Goal: Task Accomplishment & Management: Use online tool/utility

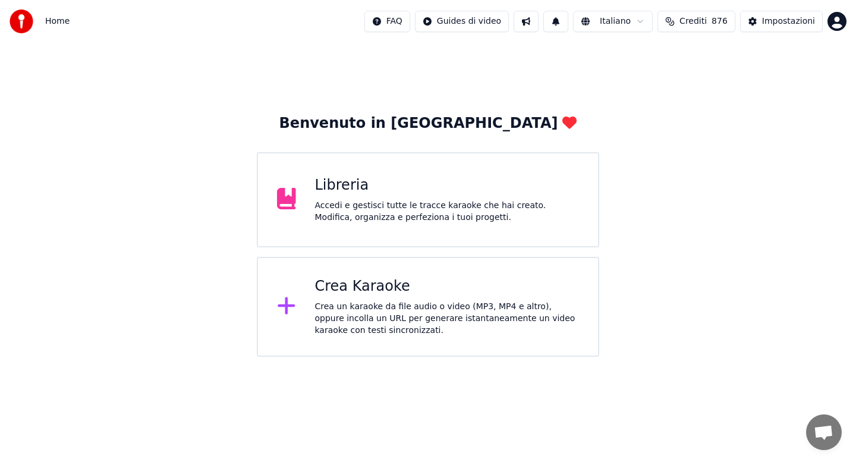
click at [376, 210] on div "Accedi e gestisci tutte le tracce karaoke che hai creato. Modifica, organizza e…" at bounding box center [447, 212] width 265 height 24
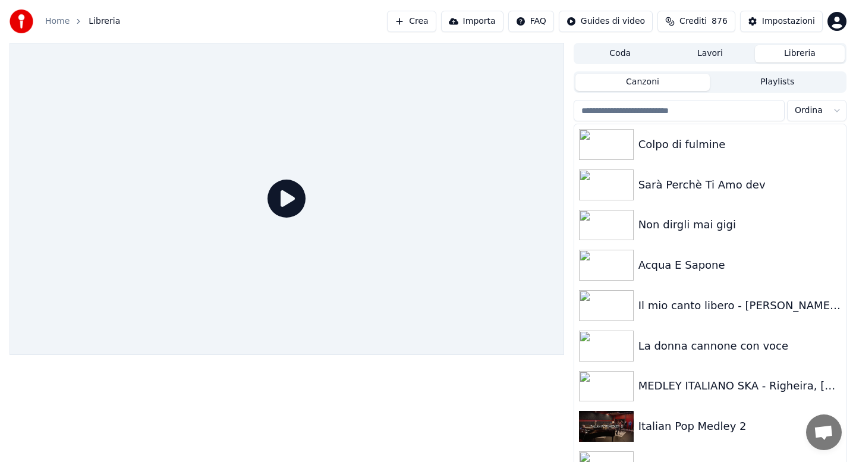
click at [57, 23] on link "Home" at bounding box center [57, 21] width 24 height 12
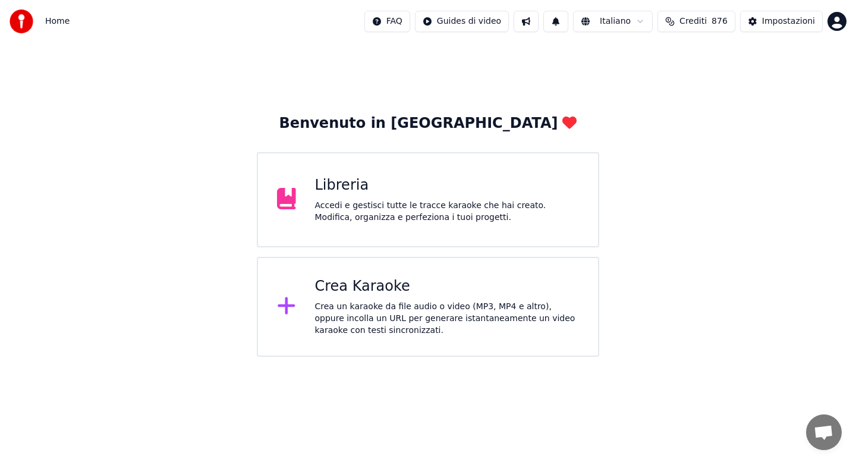
click at [360, 288] on div "Crea Karaoke" at bounding box center [447, 286] width 265 height 19
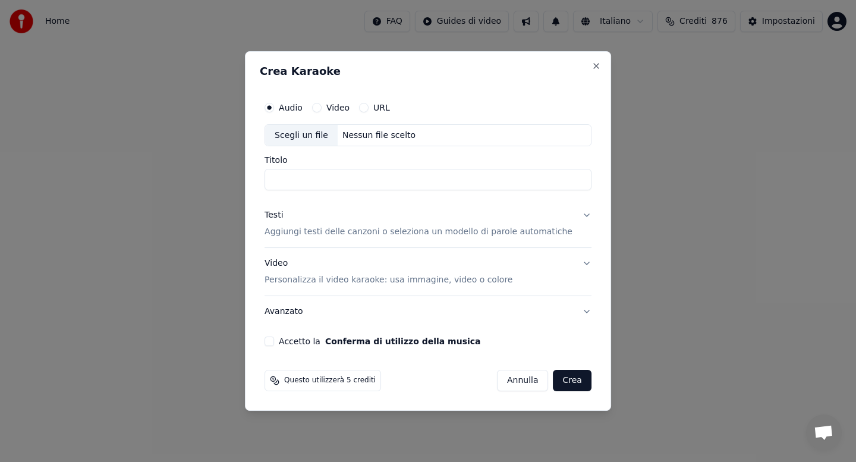
click at [369, 109] on button "URL" at bounding box center [364, 108] width 10 height 10
click at [570, 137] on button "button" at bounding box center [580, 134] width 24 height 21
type input "**********"
click at [576, 215] on button "Testi Aggiungi testi delle canzoni o seleziona un modello di parole automatiche" at bounding box center [428, 225] width 327 height 48
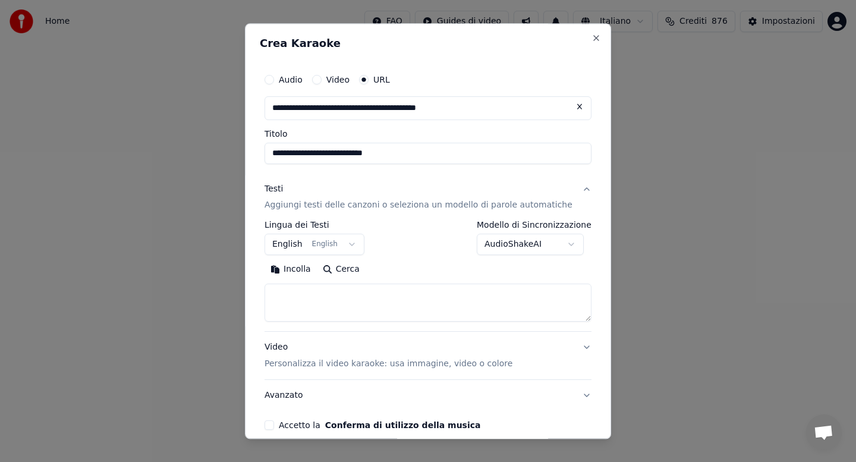
click at [312, 269] on button "Incolla" at bounding box center [291, 270] width 52 height 19
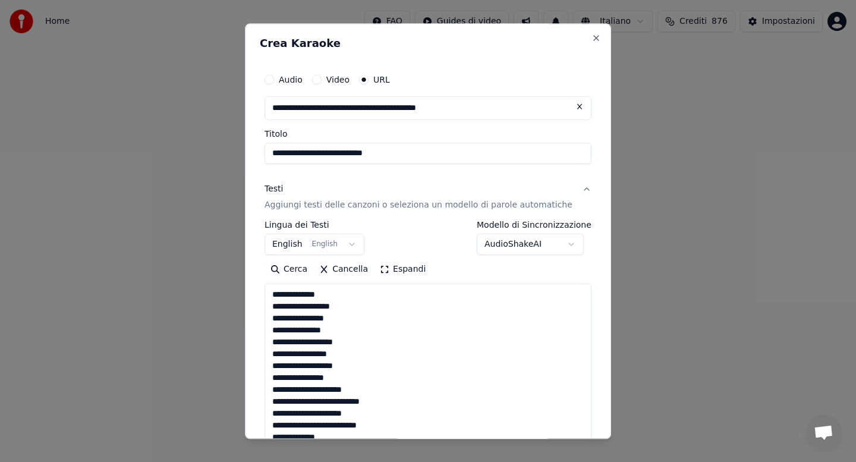
type textarea "**********"
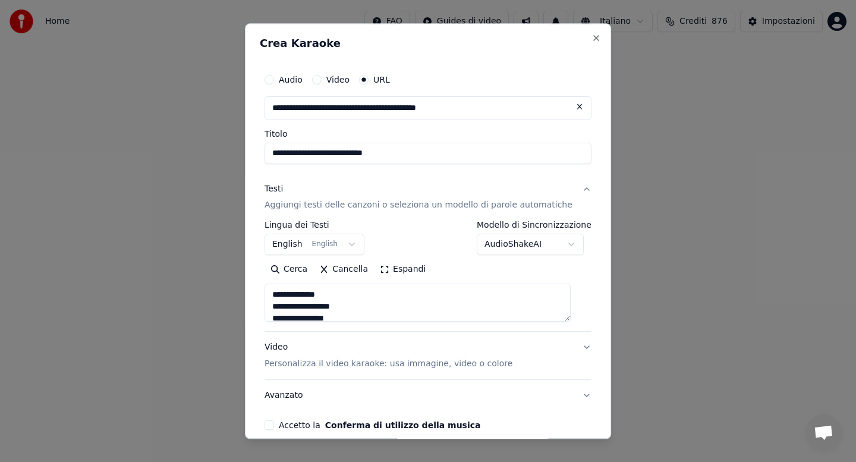
click at [274, 424] on button "Accetto la Conferma di utilizzo della musica" at bounding box center [270, 426] width 10 height 10
click at [538, 410] on button "Avanzato" at bounding box center [428, 396] width 327 height 31
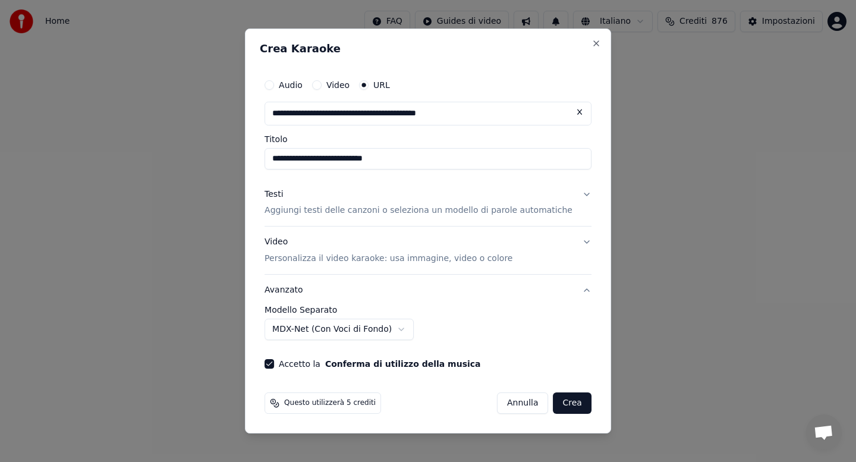
click at [562, 403] on button "Crea" at bounding box center [573, 403] width 38 height 21
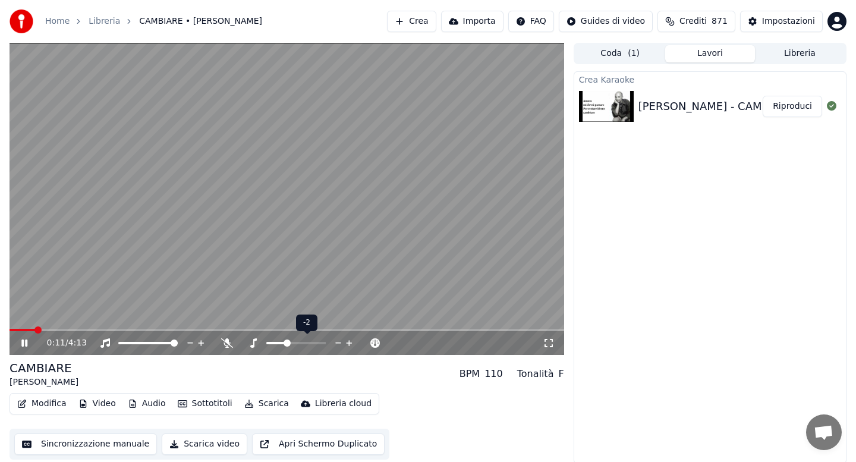
click at [286, 344] on span at bounding box center [287, 343] width 7 height 7
click at [225, 343] on icon at bounding box center [227, 343] width 12 height 10
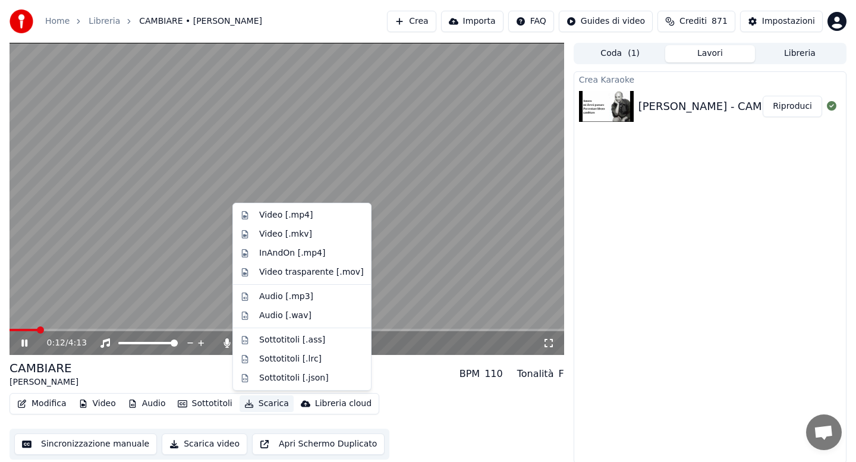
click at [261, 403] on button "Scarica" at bounding box center [267, 404] width 54 height 17
click at [284, 214] on div "Video [.mp4]" at bounding box center [286, 215] width 54 height 12
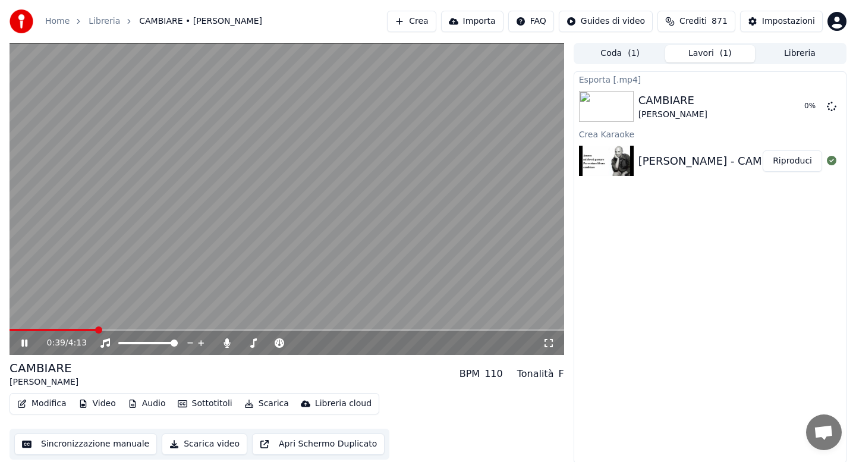
click at [79, 331] on span at bounding box center [53, 330] width 87 height 2
click at [23, 343] on icon at bounding box center [24, 343] width 6 height 7
click at [227, 344] on icon at bounding box center [227, 343] width 7 height 10
click at [15, 329] on span at bounding box center [56, 330] width 93 height 2
click at [21, 341] on icon at bounding box center [24, 343] width 7 height 8
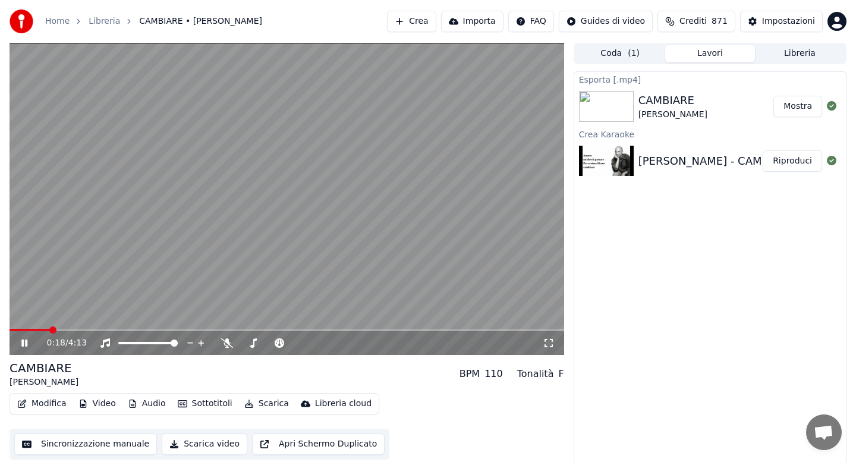
click at [793, 52] on button "Libreria" at bounding box center [800, 53] width 90 height 17
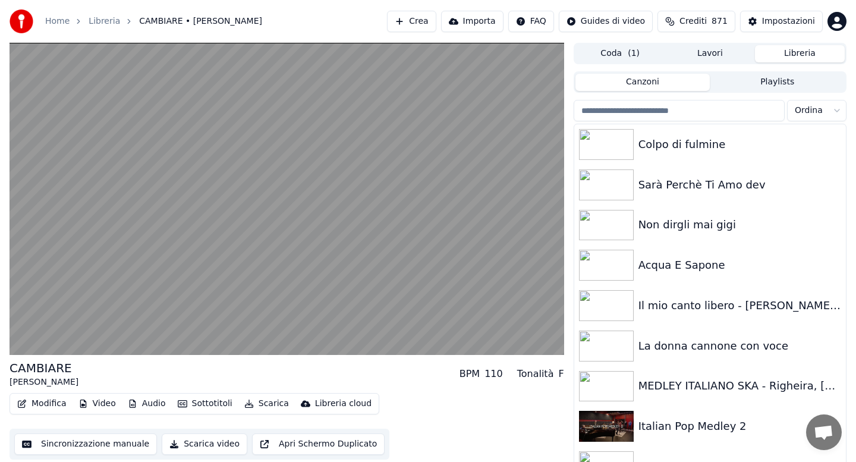
click at [667, 108] on input "search" at bounding box center [679, 110] width 211 height 21
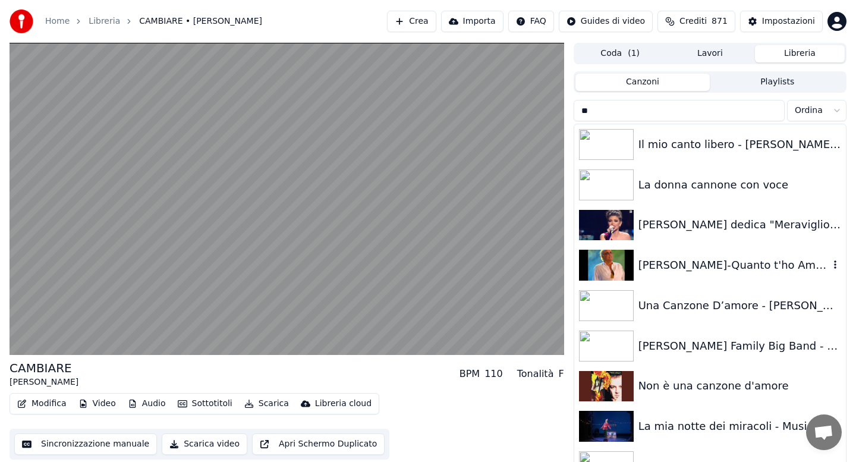
type input "**"
click at [720, 276] on div "[PERSON_NAME]-Quanto t'ho Amato" at bounding box center [711, 265] width 272 height 40
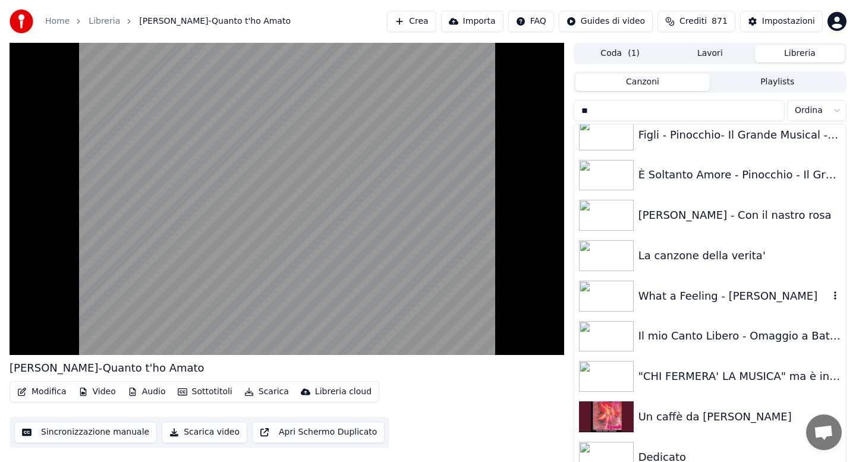
scroll to position [309, 0]
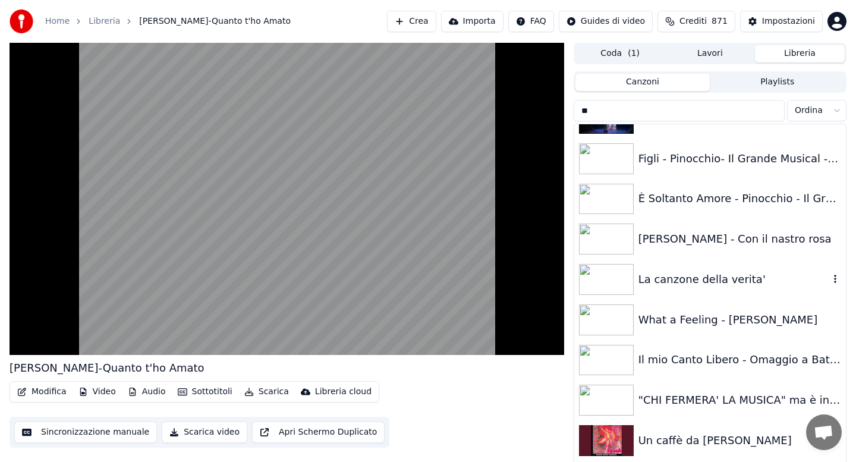
click at [720, 276] on div "La canzone della verita'" at bounding box center [734, 279] width 191 height 17
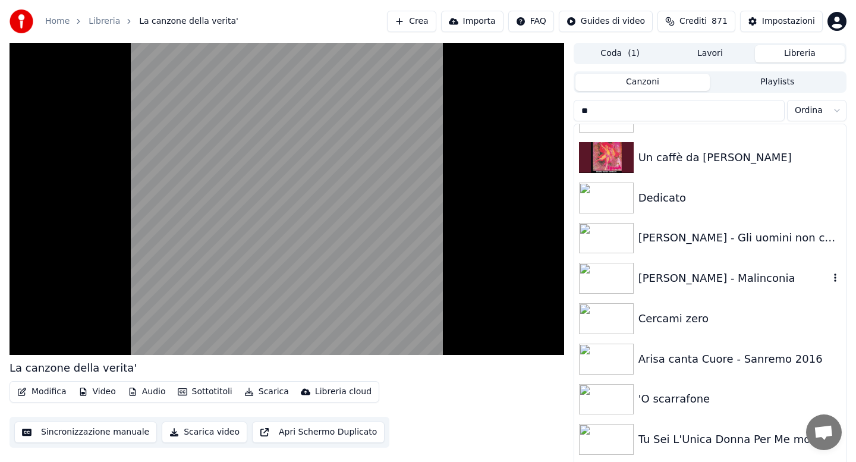
scroll to position [595, 0]
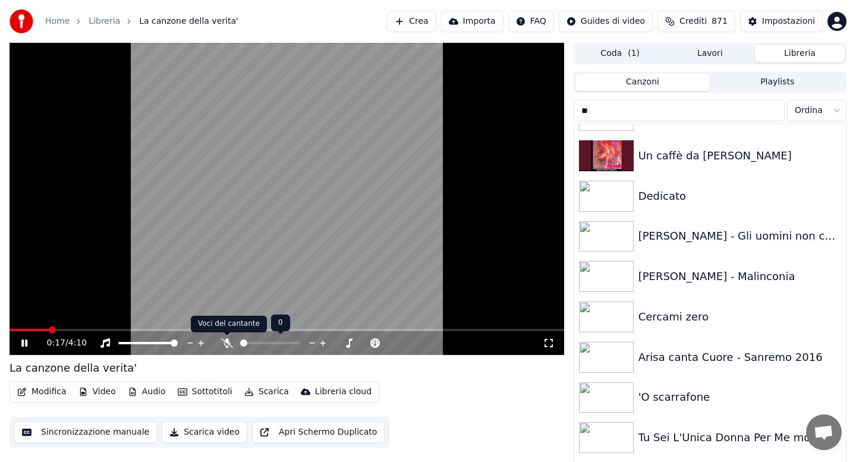
click at [224, 347] on icon at bounding box center [227, 343] width 12 height 10
click at [686, 278] on div "[PERSON_NAME] - Malinconia" at bounding box center [734, 276] width 191 height 17
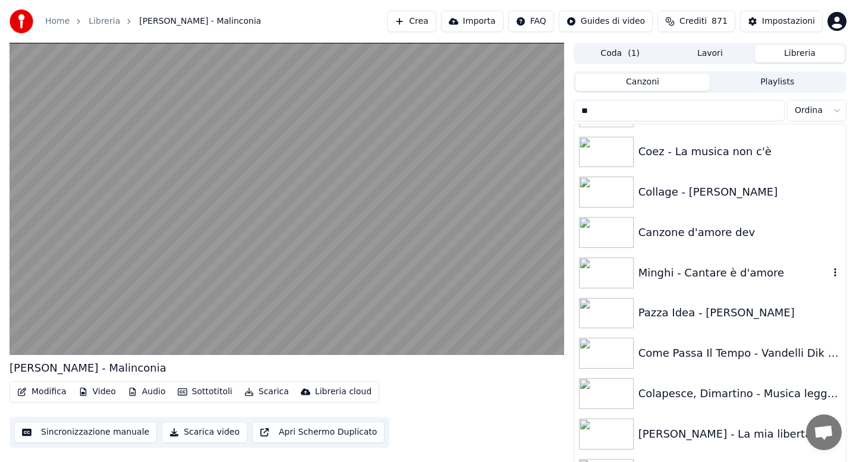
scroll to position [928, 0]
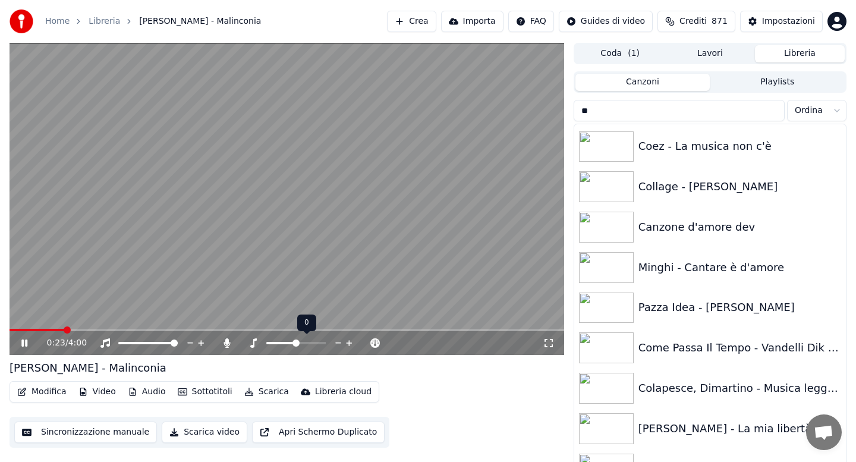
click at [296, 344] on span at bounding box center [296, 343] width 7 height 7
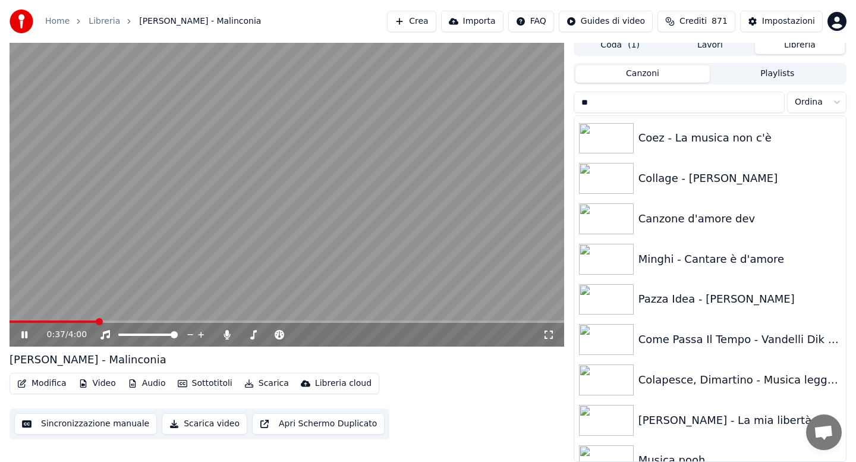
click at [259, 387] on button "Scarica" at bounding box center [267, 383] width 54 height 17
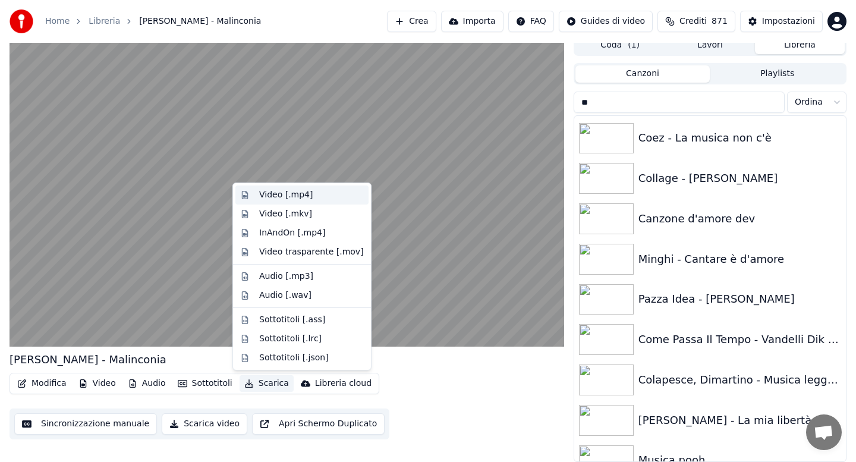
click at [269, 193] on div "Video [.mp4]" at bounding box center [286, 195] width 54 height 12
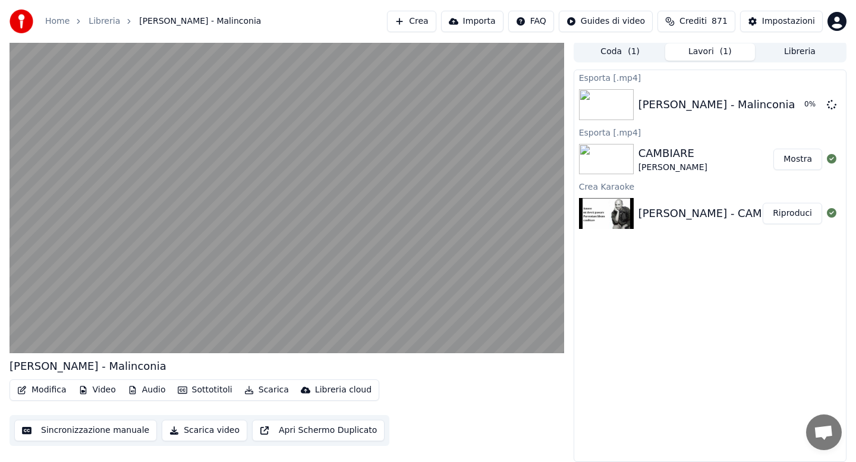
click at [799, 56] on button "Libreria" at bounding box center [800, 51] width 90 height 17
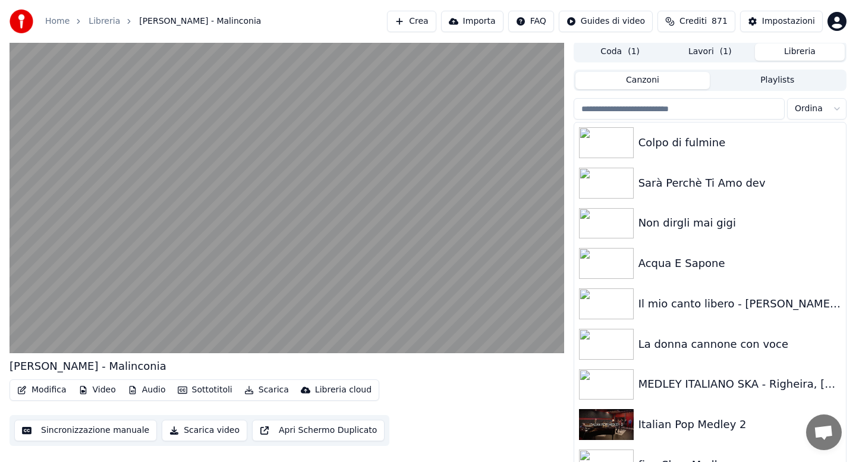
type input "*"
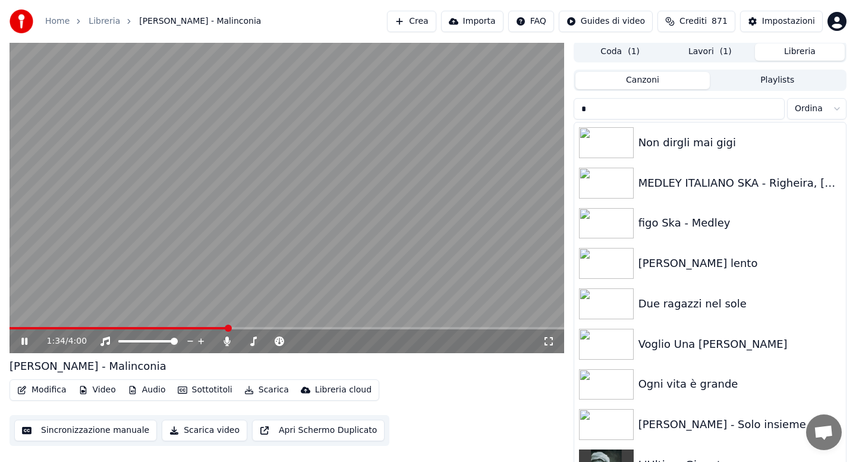
type input "*"
click at [226, 342] on icon at bounding box center [227, 342] width 7 height 10
click at [226, 342] on icon at bounding box center [227, 342] width 12 height 10
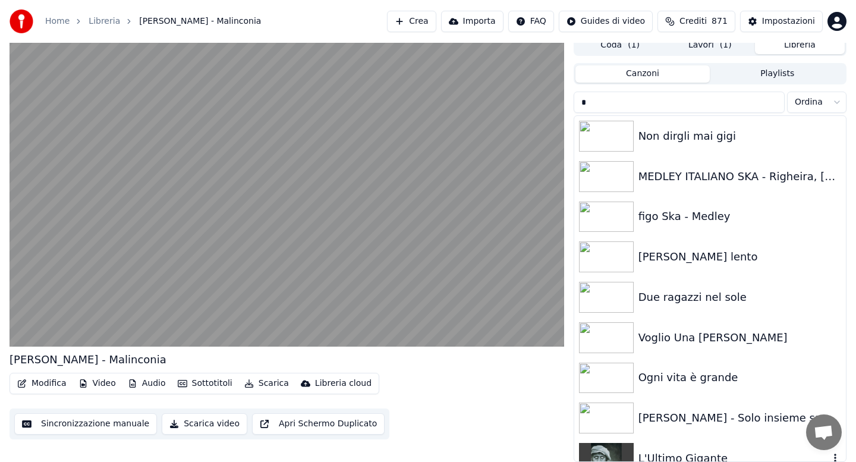
click at [683, 450] on div "L'Ultimo Gigante" at bounding box center [734, 458] width 191 height 17
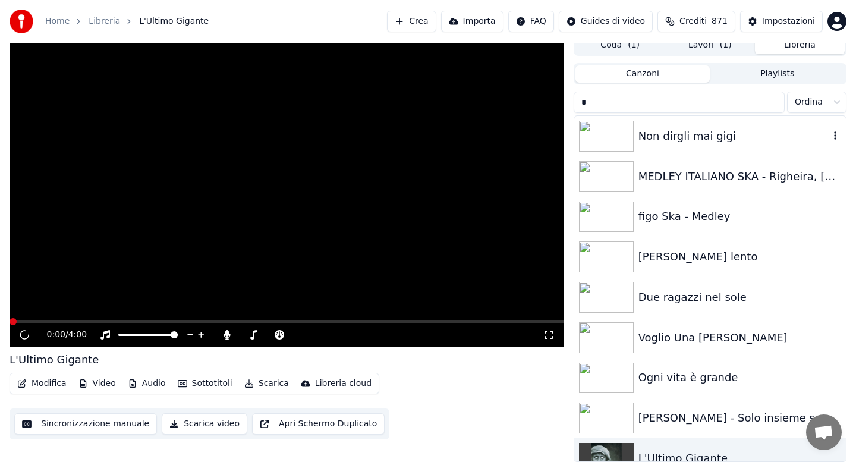
click at [666, 103] on input "*" at bounding box center [679, 102] width 211 height 21
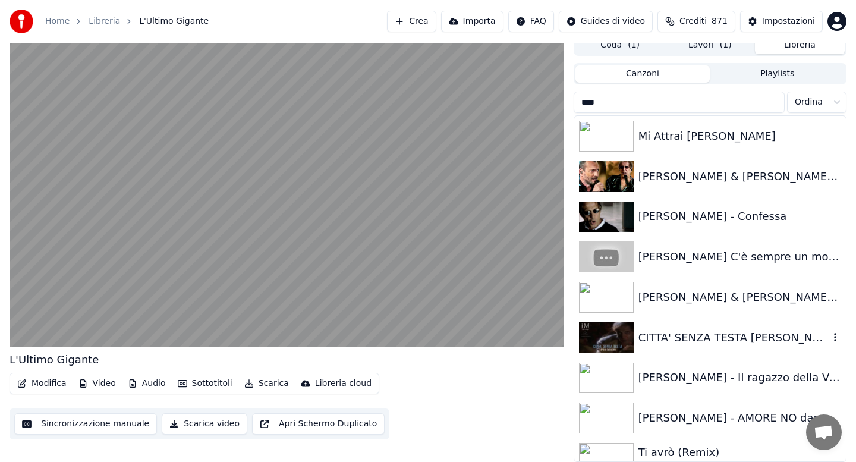
type input "****"
click at [696, 333] on div "CITTA' SENZA TESTA [PERSON_NAME]" at bounding box center [734, 337] width 191 height 17
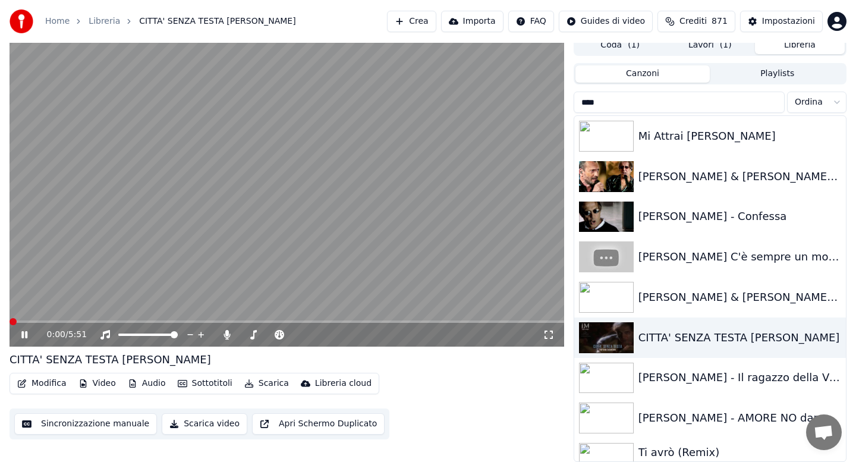
click at [53, 321] on span at bounding box center [287, 322] width 555 height 2
click at [260, 385] on button "Scarica" at bounding box center [267, 383] width 54 height 17
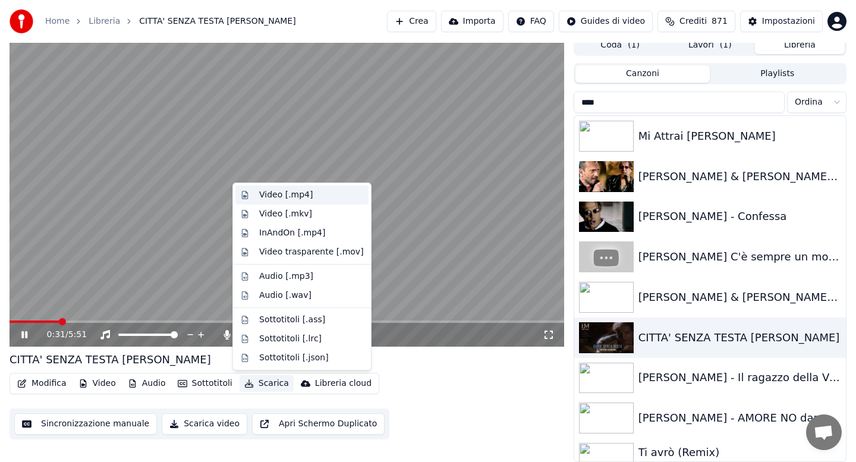
click at [284, 193] on div "Video [.mp4]" at bounding box center [286, 195] width 54 height 12
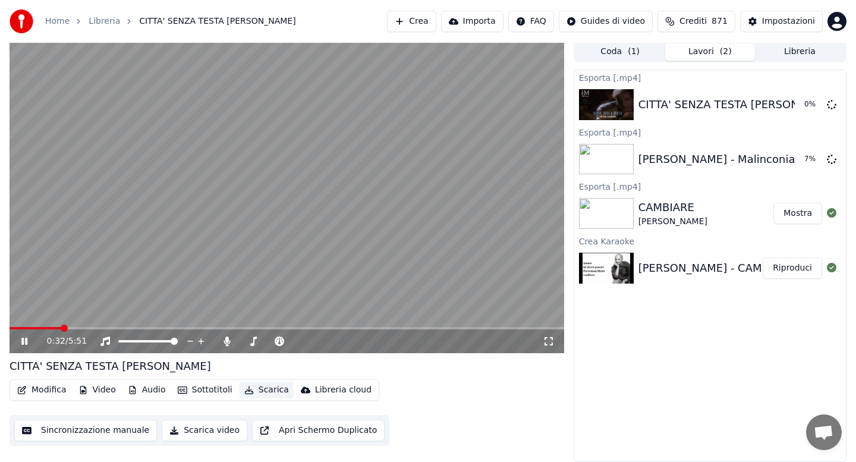
scroll to position [2, 0]
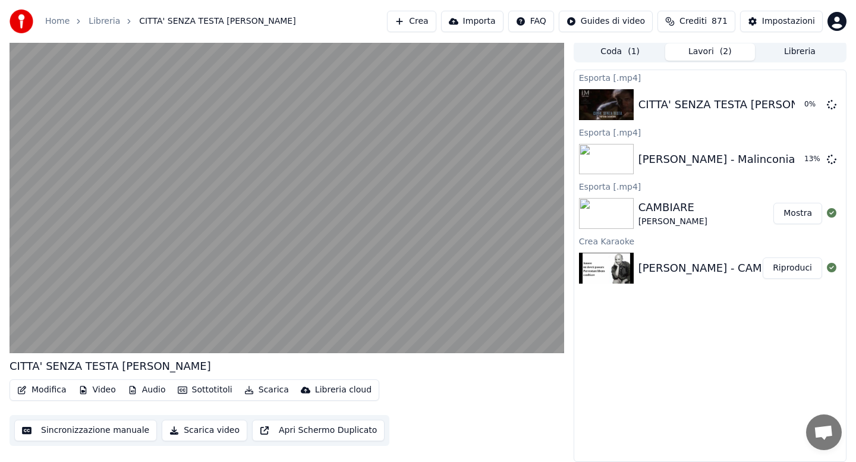
click at [793, 55] on button "Libreria" at bounding box center [800, 51] width 90 height 17
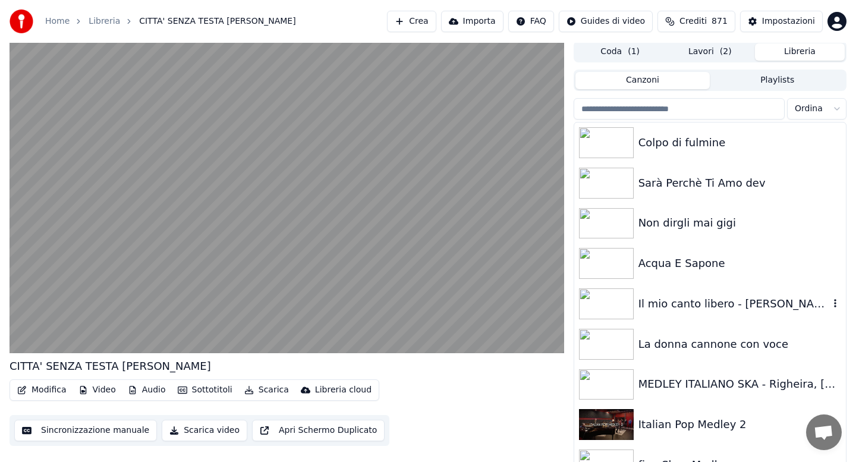
scroll to position [8, 0]
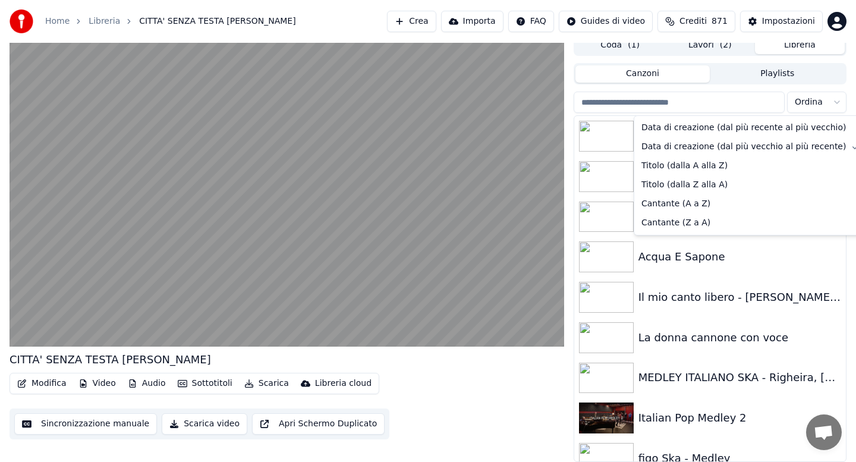
click at [835, 102] on html "Home Libreria CITTA' SENZA TESTA [PERSON_NAME] Crea Importa FAQ Guides di video…" at bounding box center [428, 223] width 856 height 462
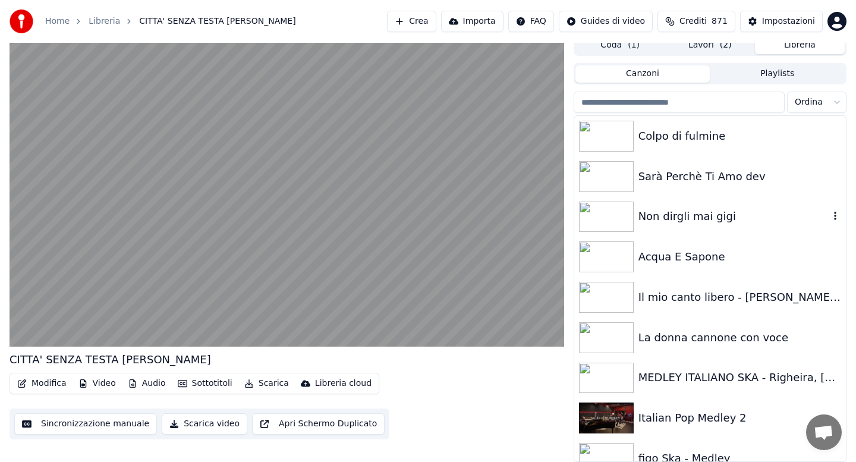
click at [835, 103] on html "Home Libreria CITTA' SENZA TESTA [PERSON_NAME] Crea Importa FAQ Guides di video…" at bounding box center [428, 223] width 856 height 462
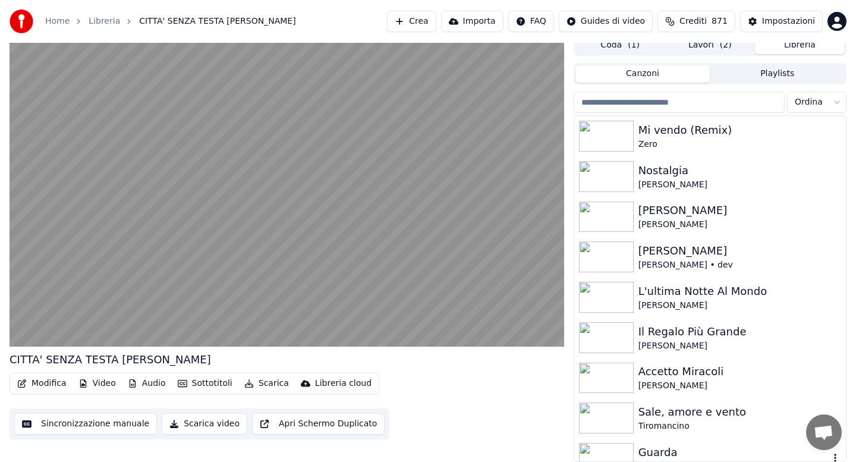
click at [655, 449] on div "Guarda" at bounding box center [734, 452] width 191 height 17
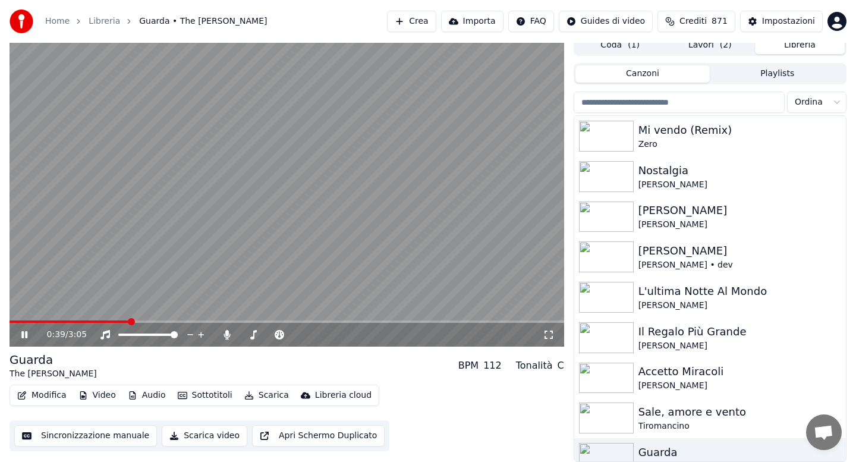
click at [228, 337] on icon at bounding box center [227, 335] width 7 height 10
click at [228, 337] on icon at bounding box center [227, 335] width 12 height 10
click at [263, 399] on button "Scarica" at bounding box center [267, 395] width 54 height 17
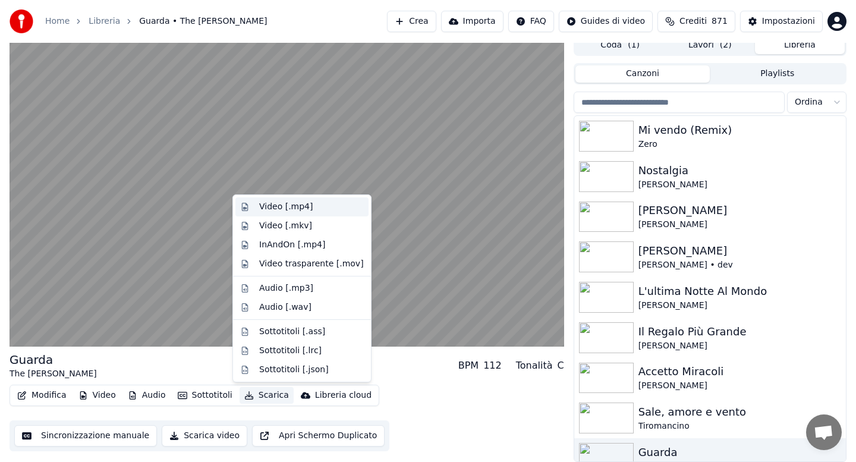
click at [268, 209] on div "Video [.mp4]" at bounding box center [286, 207] width 54 height 12
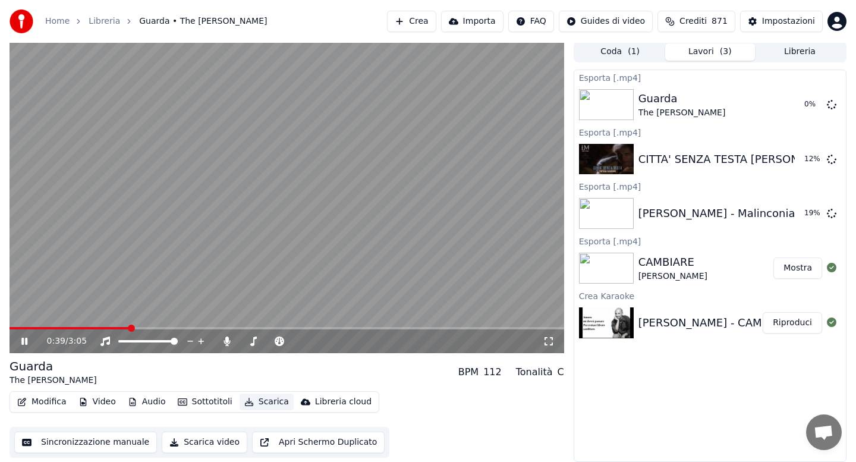
scroll to position [2, 0]
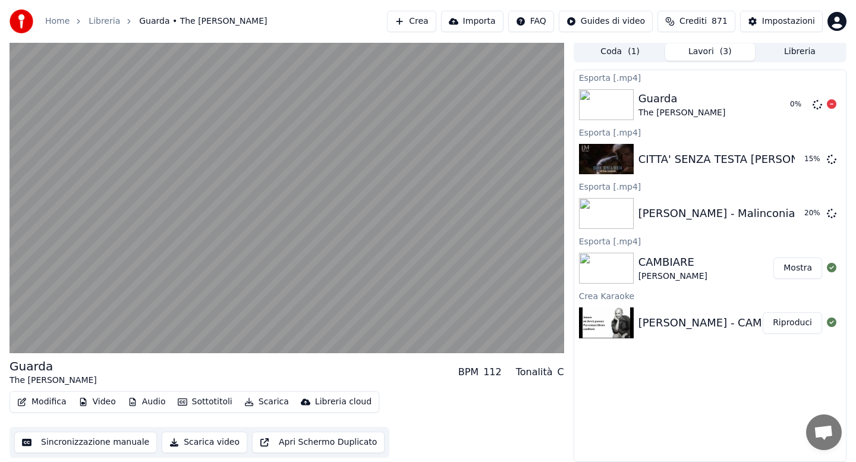
click at [828, 106] on icon at bounding box center [832, 104] width 10 height 10
click at [259, 325] on video at bounding box center [287, 197] width 555 height 312
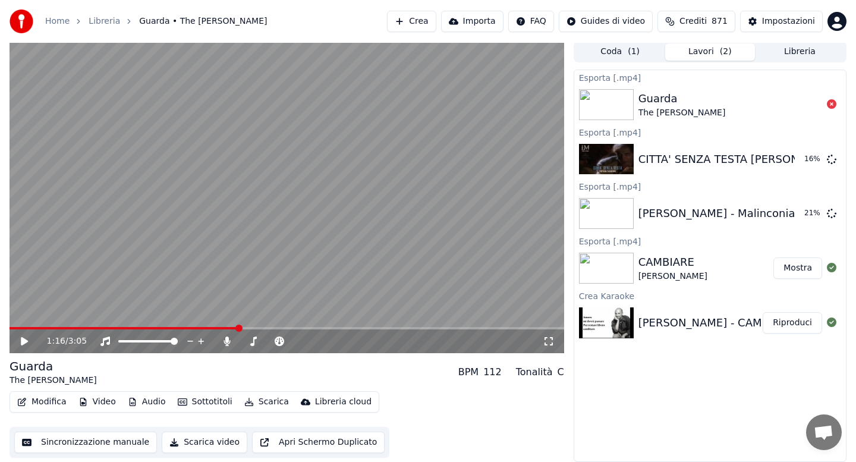
click at [254, 343] on icon at bounding box center [253, 342] width 7 height 10
click at [285, 341] on span at bounding box center [287, 341] width 7 height 7
click at [266, 404] on button "Scarica" at bounding box center [267, 402] width 54 height 17
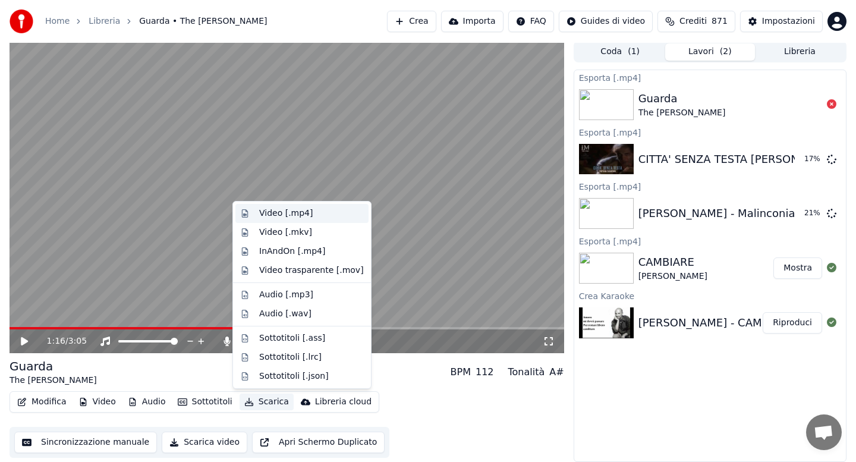
click at [281, 213] on div "Video [.mp4]" at bounding box center [286, 214] width 54 height 12
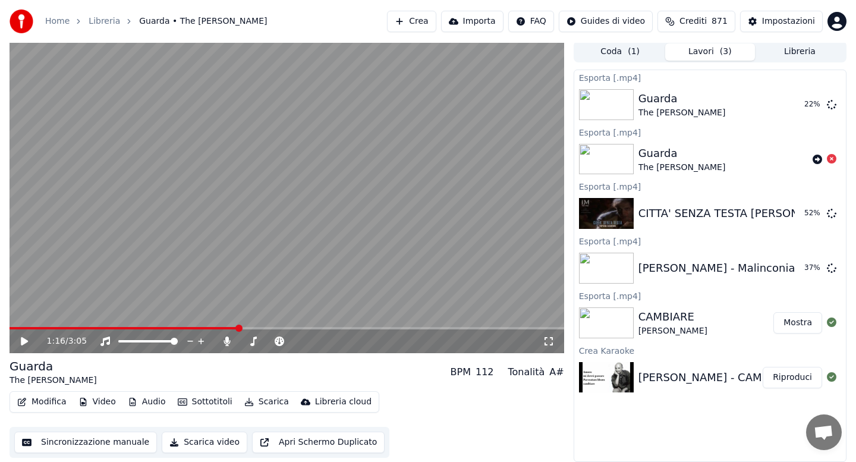
click at [790, 55] on button "Libreria" at bounding box center [800, 51] width 90 height 17
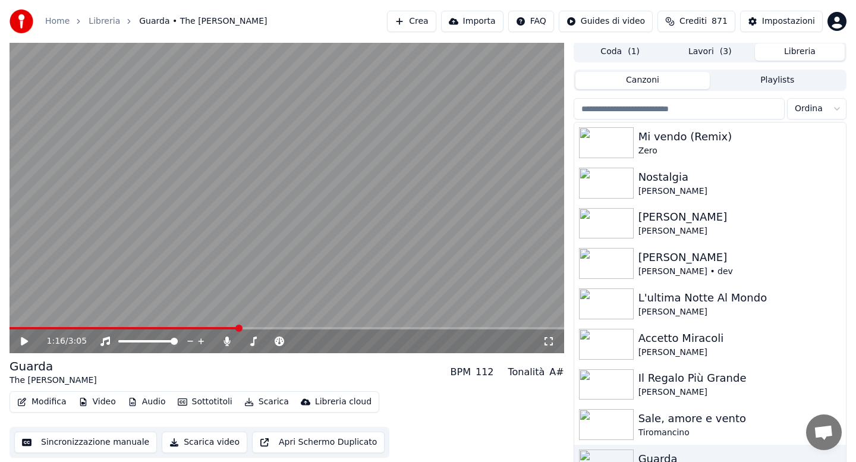
click at [677, 106] on input "search" at bounding box center [679, 108] width 211 height 21
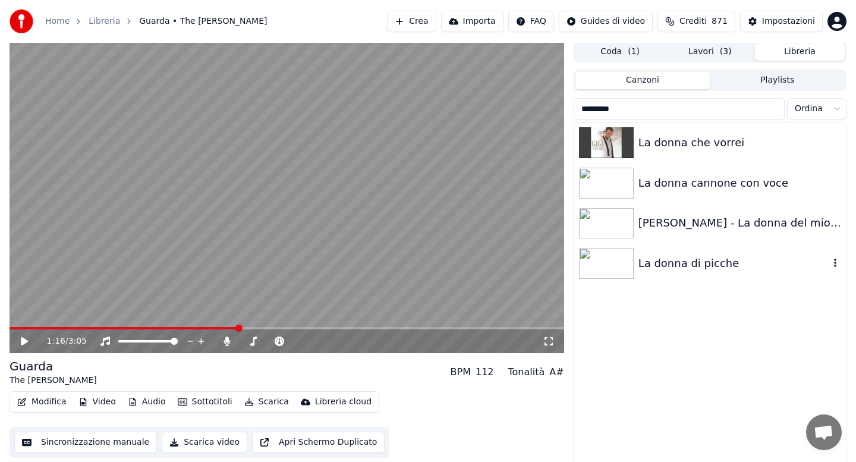
type input "********"
click at [676, 265] on div "La donna di picche" at bounding box center [734, 263] width 191 height 17
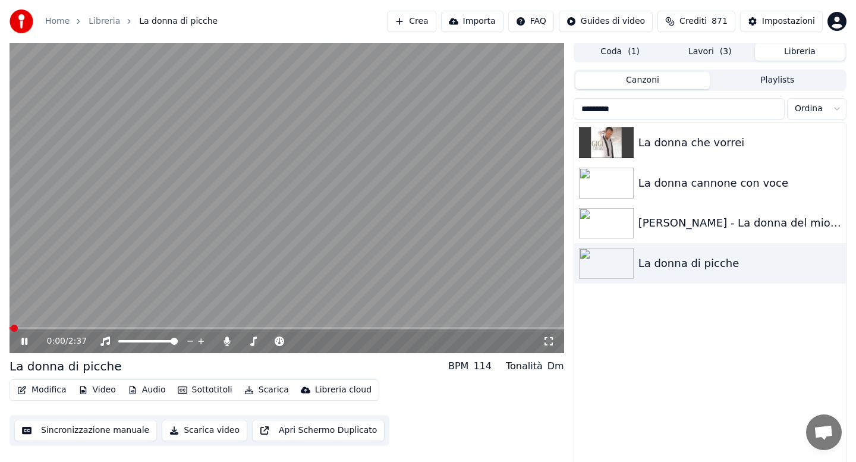
click at [51, 329] on span at bounding box center [287, 328] width 555 height 2
click at [57, 327] on span at bounding box center [287, 328] width 555 height 2
click at [22, 344] on icon at bounding box center [24, 341] width 6 height 7
click at [253, 341] on icon at bounding box center [253, 342] width 7 height 10
click at [21, 343] on icon at bounding box center [24, 341] width 7 height 8
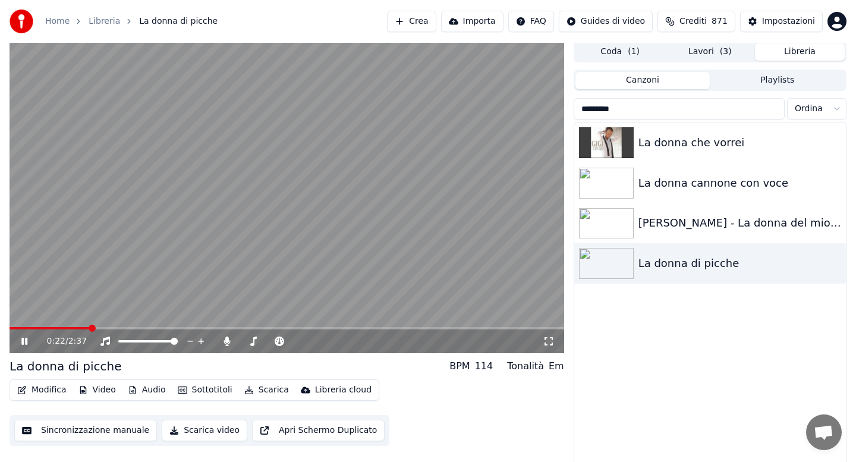
click at [24, 343] on icon at bounding box center [33, 342] width 28 height 10
click at [723, 51] on span "( 3 )" at bounding box center [726, 52] width 12 height 12
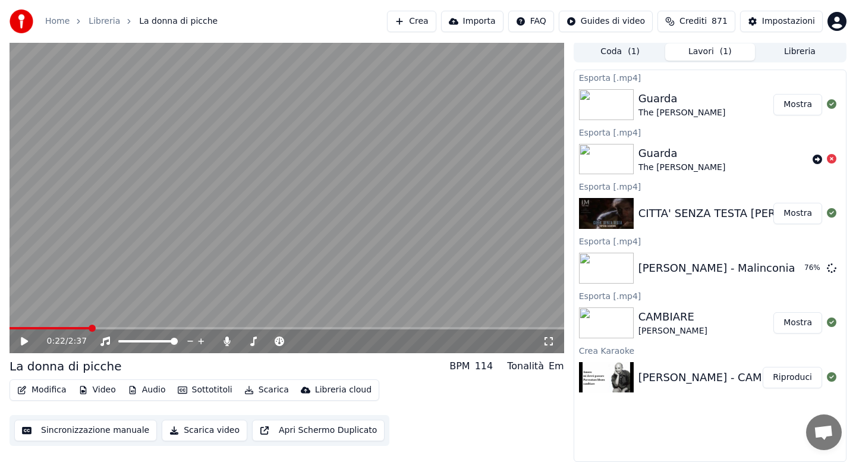
click at [790, 215] on button "Mostra" at bounding box center [798, 213] width 49 height 21
